Goal: Transaction & Acquisition: Purchase product/service

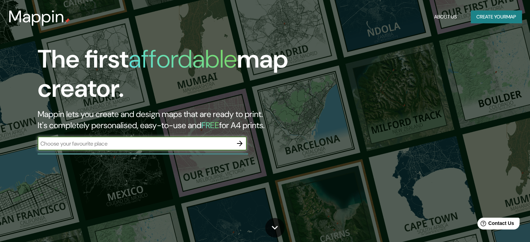
click at [186, 143] on input "text" at bounding box center [135, 144] width 195 height 8
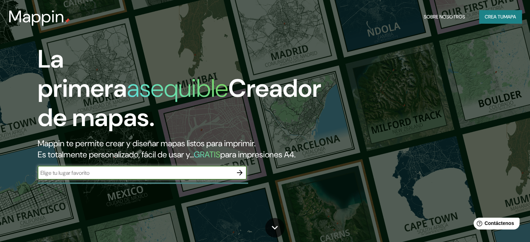
click at [171, 177] on input "text" at bounding box center [135, 173] width 195 height 8
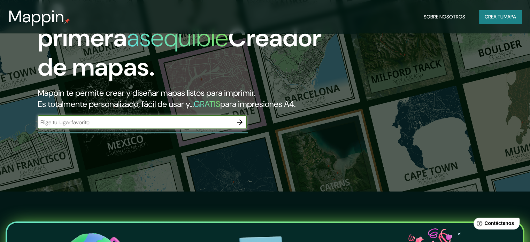
scroll to position [46, 0]
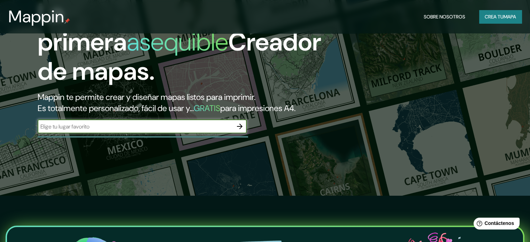
click at [187, 131] on div "​" at bounding box center [142, 127] width 209 height 14
click at [187, 132] on div "​" at bounding box center [142, 127] width 209 height 14
click at [187, 131] on input "text" at bounding box center [135, 127] width 195 height 8
type input "[PERSON_NAME] mty nl"
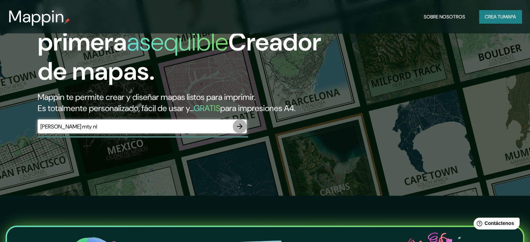
click at [238, 131] on icon "button" at bounding box center [240, 126] width 8 height 8
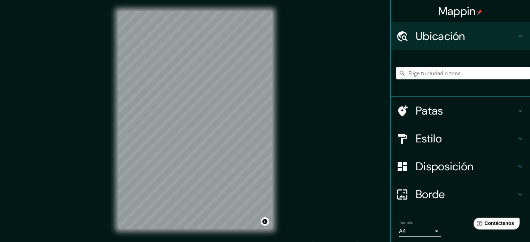
click at [283, 133] on div "© Mapbox © OpenStreetMap Improve this map" at bounding box center [195, 120] width 177 height 240
click at [445, 161] on font "Disposición" at bounding box center [444, 166] width 57 height 15
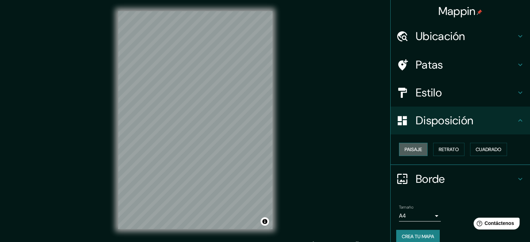
click at [413, 146] on font "Paisaje" at bounding box center [412, 149] width 17 height 6
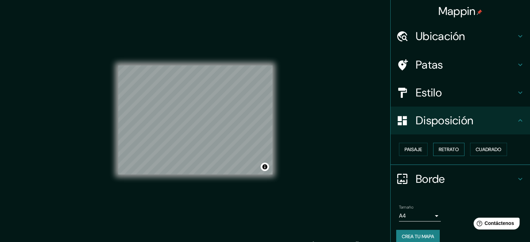
click at [454, 148] on font "Retrato" at bounding box center [449, 149] width 20 height 6
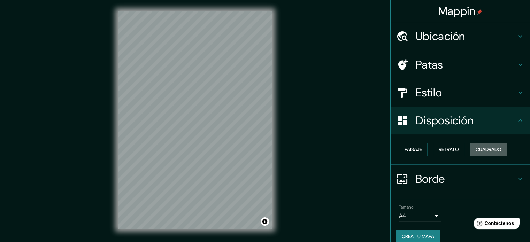
click at [483, 150] on font "Cuadrado" at bounding box center [489, 149] width 26 height 6
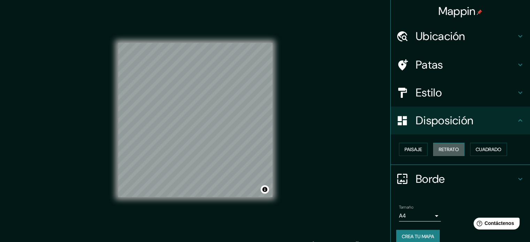
click at [454, 151] on font "Retrato" at bounding box center [449, 149] width 20 height 6
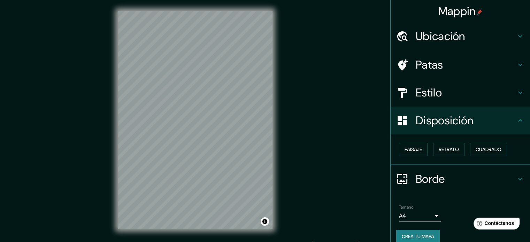
click at [445, 172] on h4 "Borde" at bounding box center [466, 179] width 100 height 14
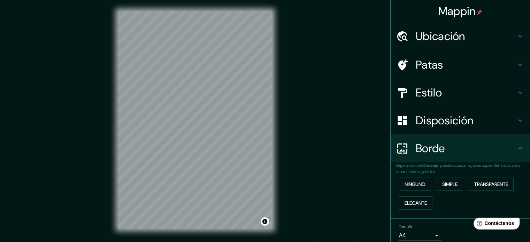
click at [446, 96] on h4 "Estilo" at bounding box center [466, 93] width 100 height 14
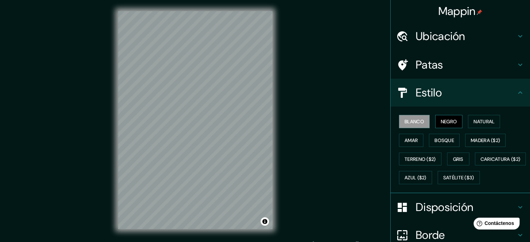
click at [445, 118] on font "Negro" at bounding box center [449, 121] width 16 height 6
click at [485, 117] on font "Natural" at bounding box center [483, 121] width 21 height 9
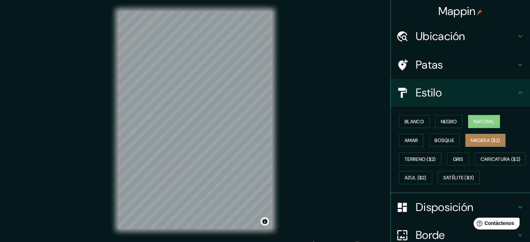
click at [485, 138] on font "Madera ($2)" at bounding box center [485, 140] width 29 height 6
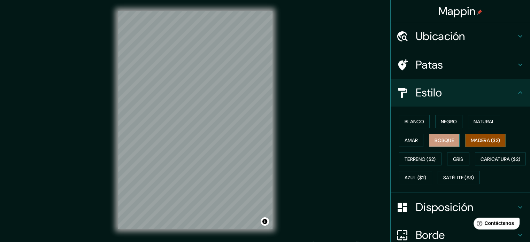
click at [435, 139] on font "Bosque" at bounding box center [444, 140] width 20 height 6
click at [407, 138] on font "Amar" at bounding box center [410, 140] width 13 height 6
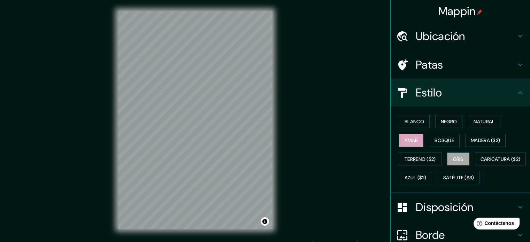
click at [453, 162] on font "Gris" at bounding box center [458, 159] width 10 height 9
click at [414, 121] on font "Blanco" at bounding box center [414, 121] width 20 height 6
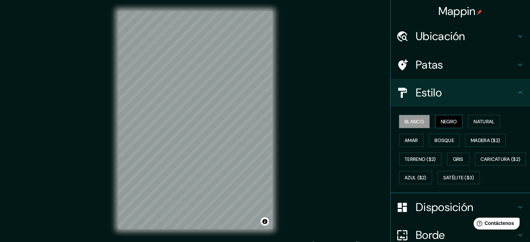
click at [450, 123] on font "Negro" at bounding box center [449, 121] width 16 height 6
click at [473, 122] on font "Natural" at bounding box center [483, 121] width 21 height 6
click at [419, 118] on font "Blanco" at bounding box center [414, 121] width 20 height 6
click at [410, 142] on font "Amar" at bounding box center [410, 140] width 13 height 6
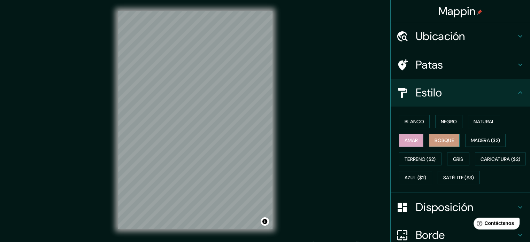
click at [435, 139] on font "Bosque" at bounding box center [444, 140] width 20 height 6
click at [448, 153] on button "Gris" at bounding box center [458, 159] width 22 height 13
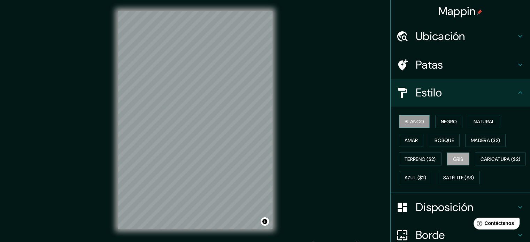
click at [418, 119] on font "Blanco" at bounding box center [414, 121] width 20 height 6
click at [432, 63] on font "Patas" at bounding box center [430, 64] width 28 height 15
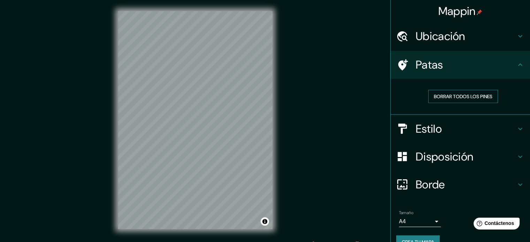
click at [440, 97] on font "Borrar todos los pines" at bounding box center [463, 96] width 59 height 6
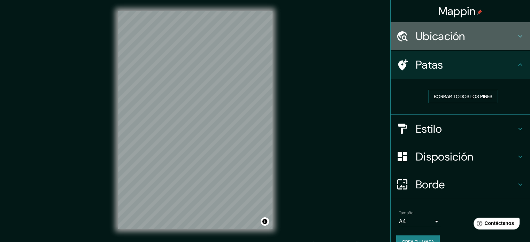
click at [432, 41] on font "Ubicación" at bounding box center [440, 36] width 49 height 15
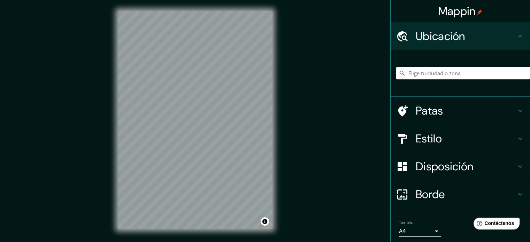
click at [432, 41] on font "Ubicación" at bounding box center [440, 36] width 49 height 15
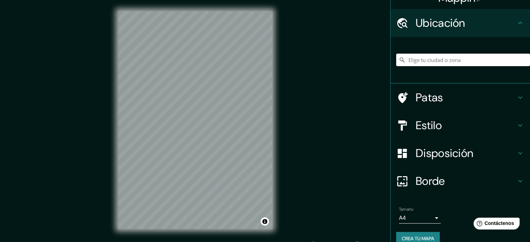
scroll to position [24, 0]
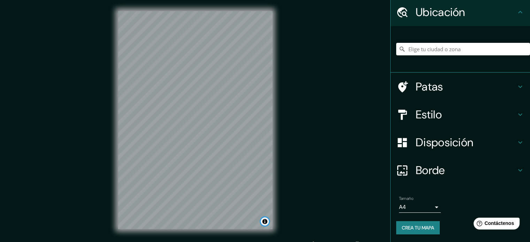
click at [263, 222] on button "Activar o desactivar atribución" at bounding box center [265, 221] width 8 height 8
click at [418, 91] on font "Patas" at bounding box center [430, 86] width 28 height 15
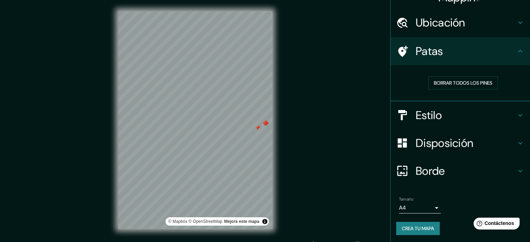
scroll to position [14, 0]
click at [436, 85] on font "Borrar todos los pines" at bounding box center [463, 82] width 59 height 6
click at [353, 98] on div "Mappin Ubicación Patas Borrar todos los pines Estilo Disposición Borde Elige un…" at bounding box center [265, 126] width 530 height 252
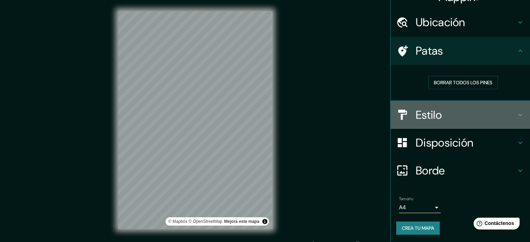
click at [406, 110] on div at bounding box center [406, 115] width 20 height 12
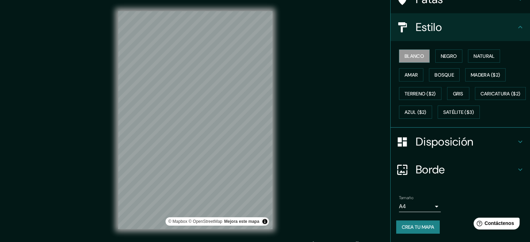
scroll to position [82, 0]
click at [403, 203] on body "Mappin Ubicación Patas Estilo Blanco Negro Natural [PERSON_NAME] ($2) Terreno (…" at bounding box center [265, 121] width 530 height 242
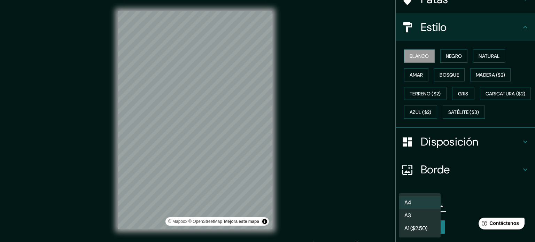
click at [354, 185] on div at bounding box center [267, 121] width 535 height 242
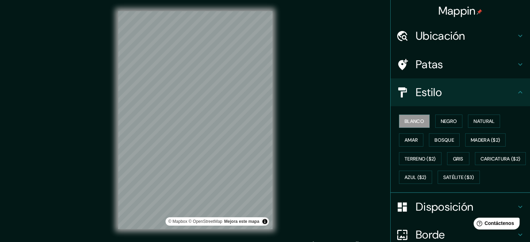
scroll to position [0, 0]
click at [445, 122] on font "Negro" at bounding box center [449, 121] width 16 height 6
click at [319, 122] on div "Mappin Ubicación Patas Estilo Blanco Negro Natural [PERSON_NAME] ($2) Terreno (…" at bounding box center [265, 126] width 530 height 252
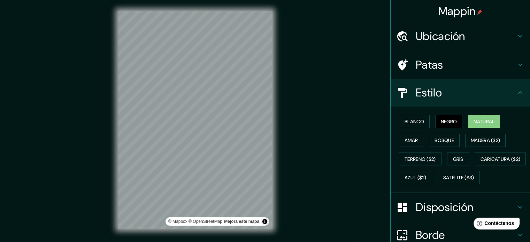
click at [477, 124] on font "Natural" at bounding box center [483, 121] width 21 height 9
click at [449, 138] on font "Bosque" at bounding box center [444, 140] width 20 height 6
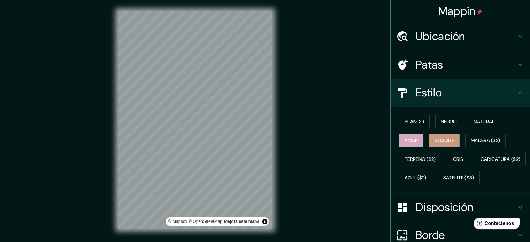
click at [408, 138] on font "Amar" at bounding box center [410, 140] width 13 height 6
click at [408, 119] on font "Blanco" at bounding box center [414, 121] width 20 height 6
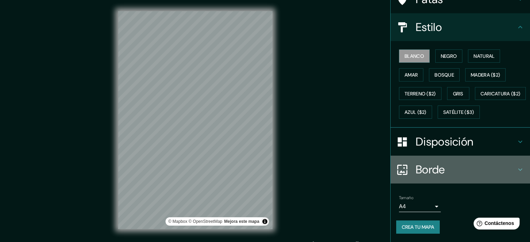
click at [416, 164] on font "Borde" at bounding box center [430, 169] width 29 height 15
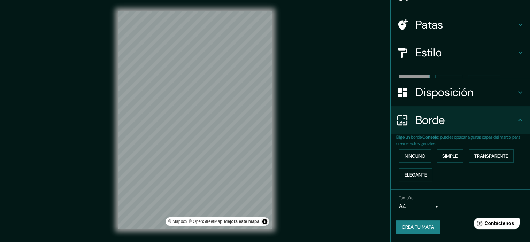
scroll to position [28, 0]
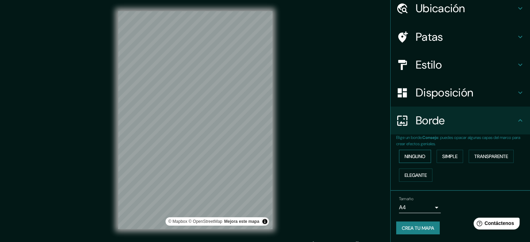
click at [418, 151] on button "Ninguno" at bounding box center [415, 156] width 32 height 13
click at [442, 153] on font "Simple" at bounding box center [449, 156] width 15 height 6
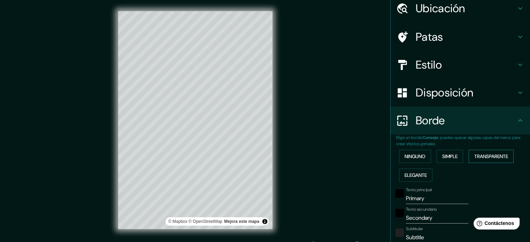
click at [474, 155] on font "Transparente" at bounding box center [491, 156] width 34 height 6
click at [422, 178] on font "Elegante" at bounding box center [415, 175] width 22 height 9
click at [421, 155] on button "Ninguno" at bounding box center [415, 156] width 32 height 13
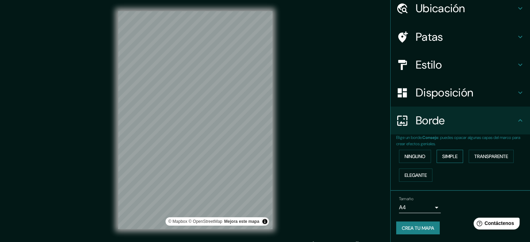
click at [449, 156] on font "Simple" at bounding box center [449, 156] width 15 height 6
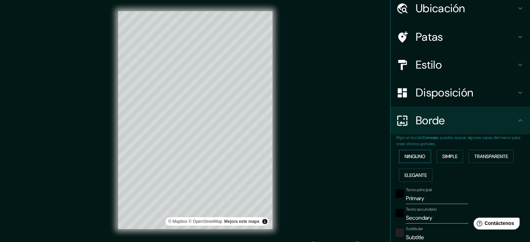
click at [421, 158] on button "Ninguno" at bounding box center [415, 156] width 32 height 13
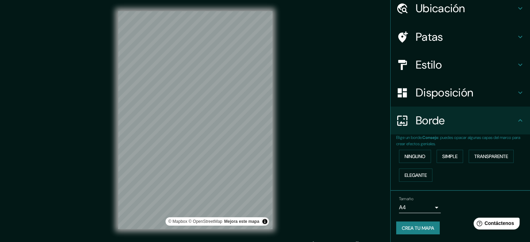
click at [423, 83] on div "Disposición" at bounding box center [460, 93] width 139 height 28
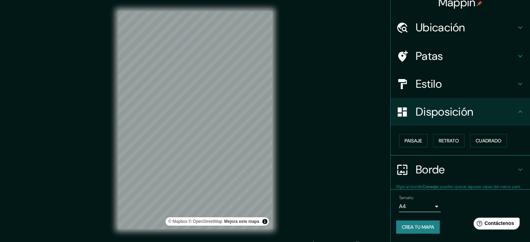
scroll to position [8, 0]
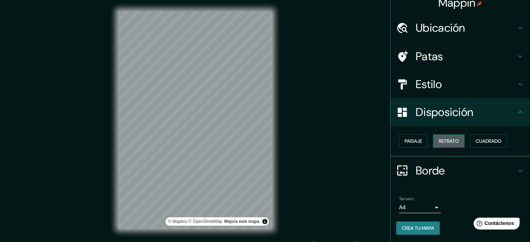
click at [439, 142] on font "Retrato" at bounding box center [449, 141] width 20 height 6
click at [404, 139] on font "Paisaje" at bounding box center [412, 141] width 17 height 6
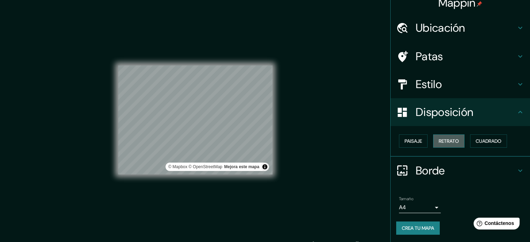
click at [442, 140] on font "Retrato" at bounding box center [449, 141] width 20 height 6
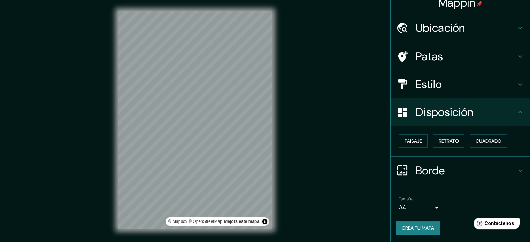
click at [455, 85] on h4 "Estilo" at bounding box center [466, 84] width 100 height 14
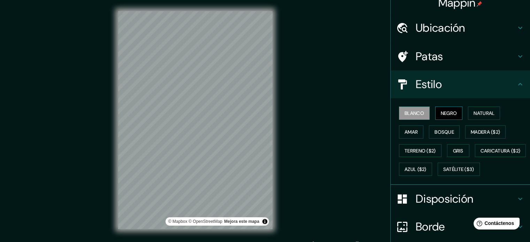
click at [450, 115] on font "Negro" at bounding box center [449, 113] width 16 height 6
drag, startPoint x: 483, startPoint y: 113, endPoint x: 478, endPoint y: 116, distance: 5.8
click at [483, 113] on font "Natural" at bounding box center [483, 113] width 21 height 6
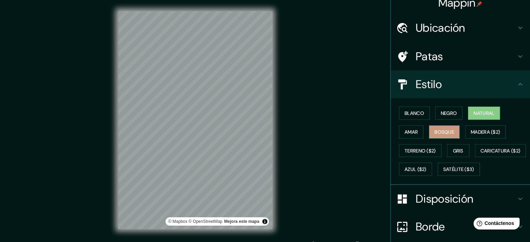
click at [450, 127] on button "Bosque" at bounding box center [444, 131] width 31 height 13
click at [407, 133] on font "Amar" at bounding box center [410, 132] width 13 height 6
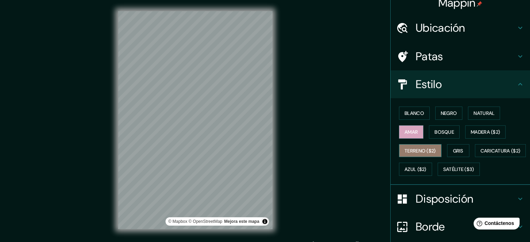
click at [426, 152] on font "Terreno ($2)" at bounding box center [419, 151] width 31 height 6
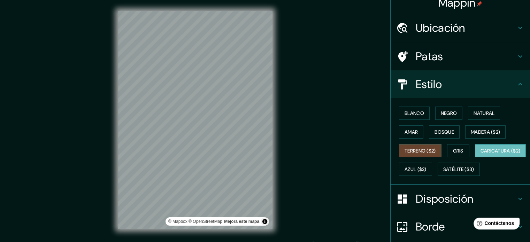
click at [480, 154] on font "Caricatura ($2)" at bounding box center [500, 151] width 40 height 6
click at [443, 174] on font "Satélite ($3)" at bounding box center [458, 169] width 31 height 9
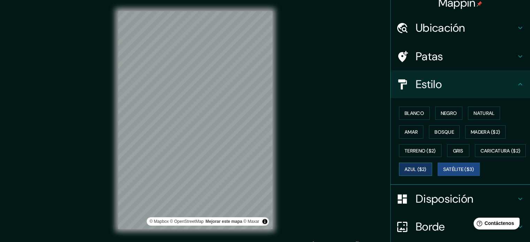
click at [426, 170] on font "Azul ($2)" at bounding box center [415, 170] width 22 height 6
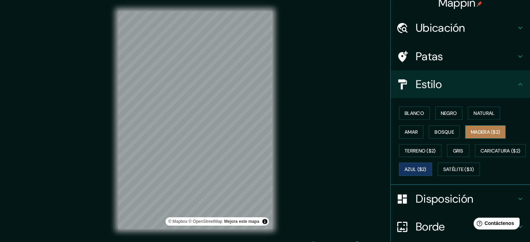
click at [487, 132] on font "Madera ($2)" at bounding box center [485, 132] width 29 height 6
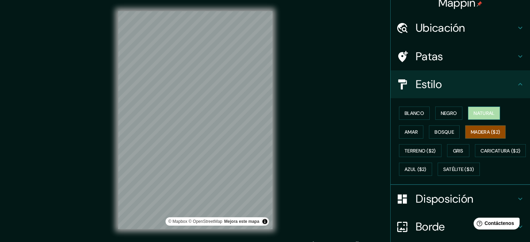
click at [487, 110] on font "Natural" at bounding box center [483, 113] width 21 height 6
click at [469, 113] on button "Natural" at bounding box center [484, 113] width 32 height 13
click at [476, 129] on font "Madera ($2)" at bounding box center [485, 132] width 29 height 6
click at [447, 114] on font "Negro" at bounding box center [449, 113] width 16 height 6
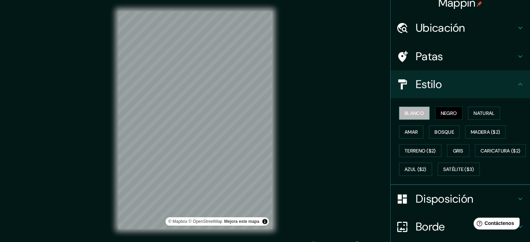
click at [421, 113] on button "Blanco" at bounding box center [414, 113] width 31 height 13
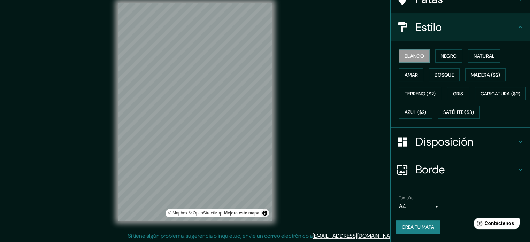
scroll to position [9, 0]
click at [421, 227] on font "Crea tu mapa" at bounding box center [418, 227] width 32 height 6
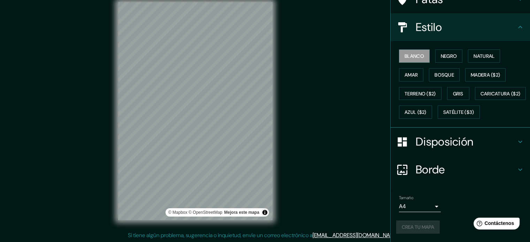
click at [419, 227] on div "Crea tu mapa" at bounding box center [460, 227] width 128 height 13
click at [419, 227] on font "Crea tu mapa" at bounding box center [418, 227] width 32 height 6
